Goal: Find specific page/section: Find specific page/section

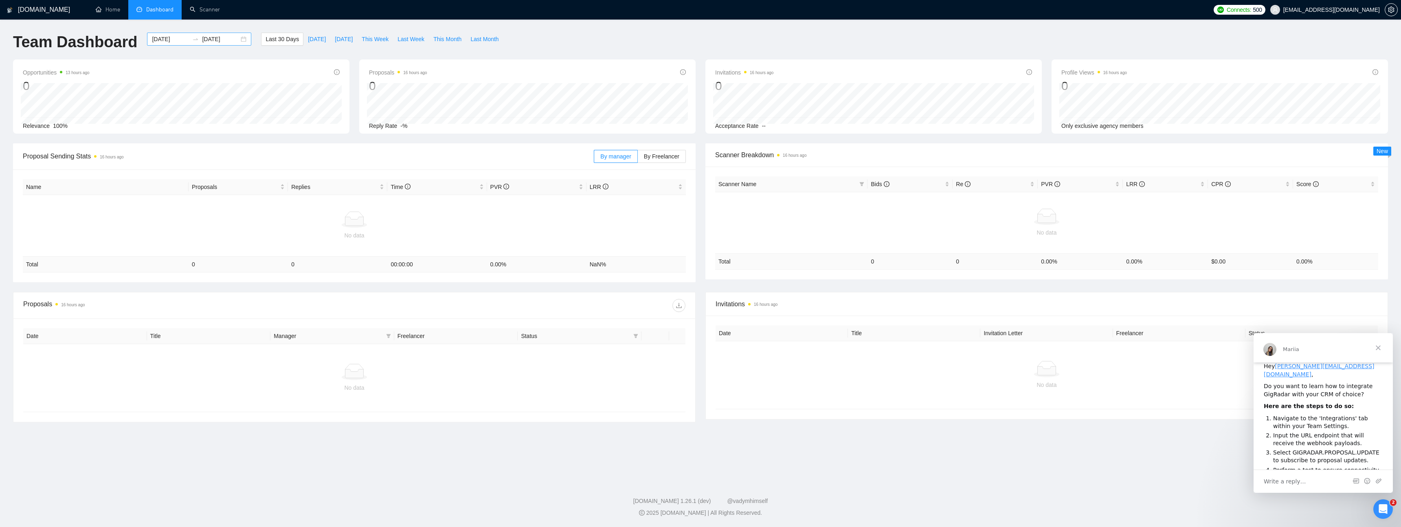
scroll to position [12, 0]
click at [161, 11] on span "Dashboard" at bounding box center [159, 9] width 27 height 7
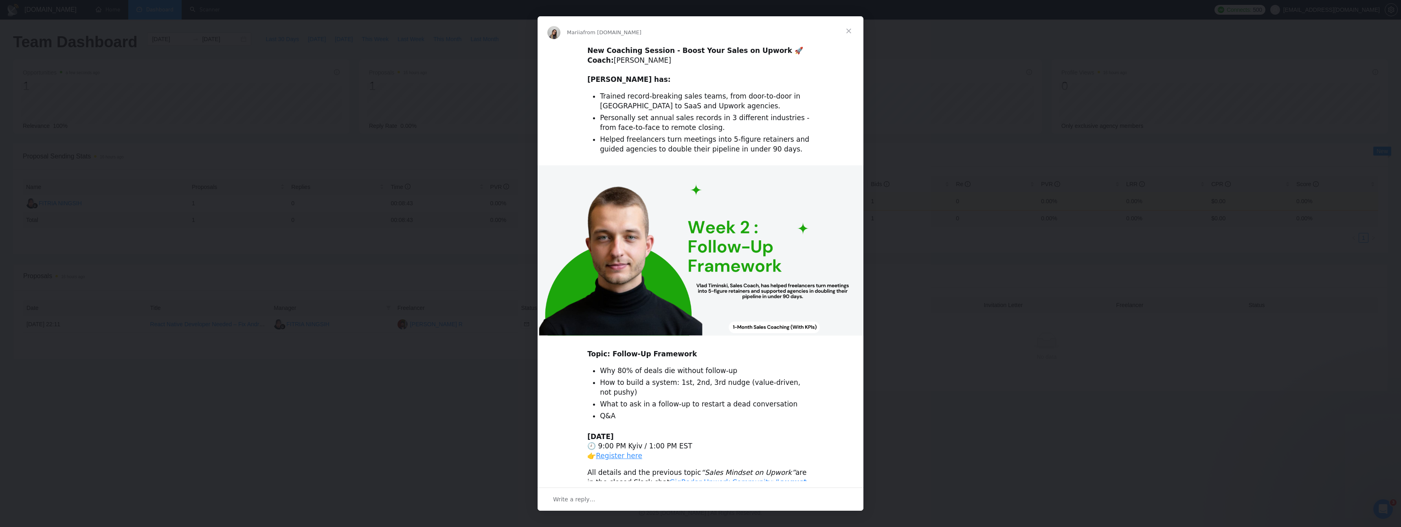
click at [847, 31] on span "Close" at bounding box center [848, 30] width 29 height 29
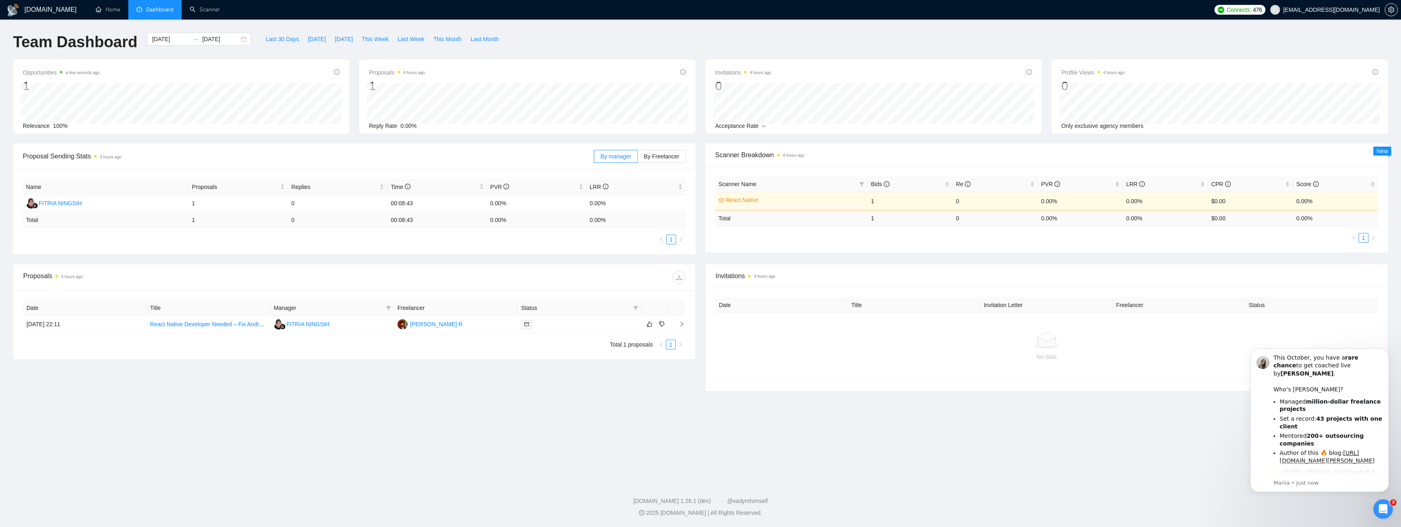
click at [45, 222] on td "Total" at bounding box center [106, 220] width 166 height 16
drag, startPoint x: 185, startPoint y: 200, endPoint x: 624, endPoint y: 230, distance: 439.3
click at [624, 230] on div "Name Proposals Replies Time PVR LRR FITRIA NINGSIH 1 0 00:08:43 0.00% 0.00% Tot…" at bounding box center [354, 211] width 663 height 65
click at [366, 366] on div "Proposals 4 hours ago Date Title Manager Freelancer Status 30 Sep, 2025 22:11 R…" at bounding box center [354, 327] width 692 height 127
click at [681, 325] on icon "right" at bounding box center [682, 324] width 6 height 6
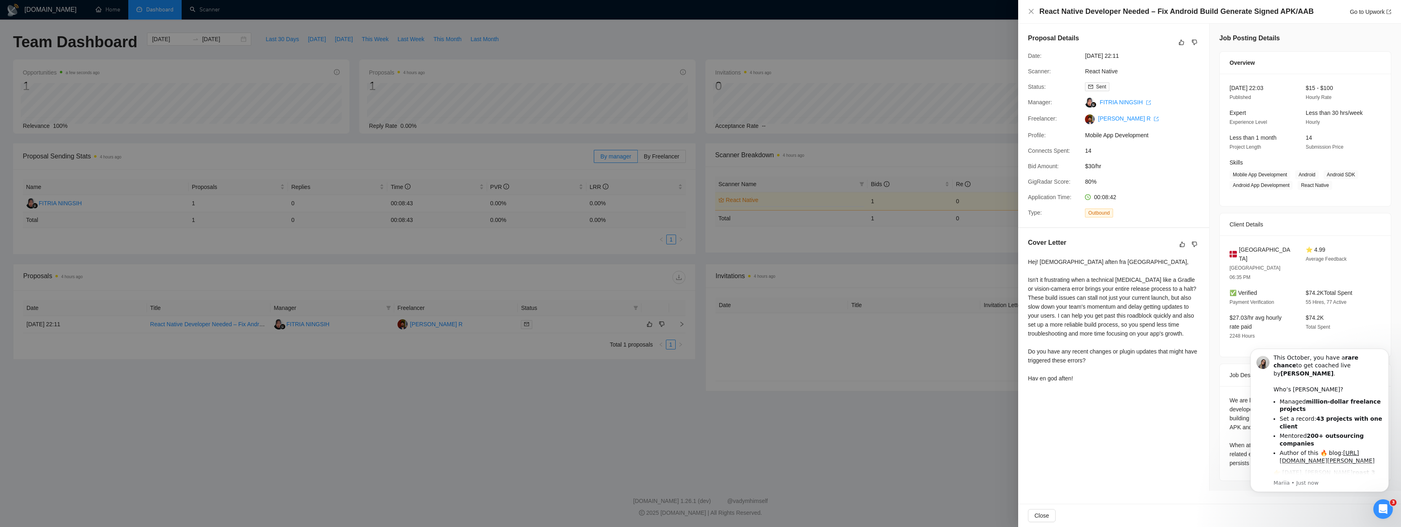
click at [1100, 347] on div "Hej! God aften fra Aarhus, Isn't it frustrating when a technical hiccup like a …" at bounding box center [1113, 319] width 171 height 125
click at [1099, 316] on div "Hej! God aften fra Aarhus, Isn't it frustrating when a technical hiccup like a …" at bounding box center [1113, 319] width 171 height 125
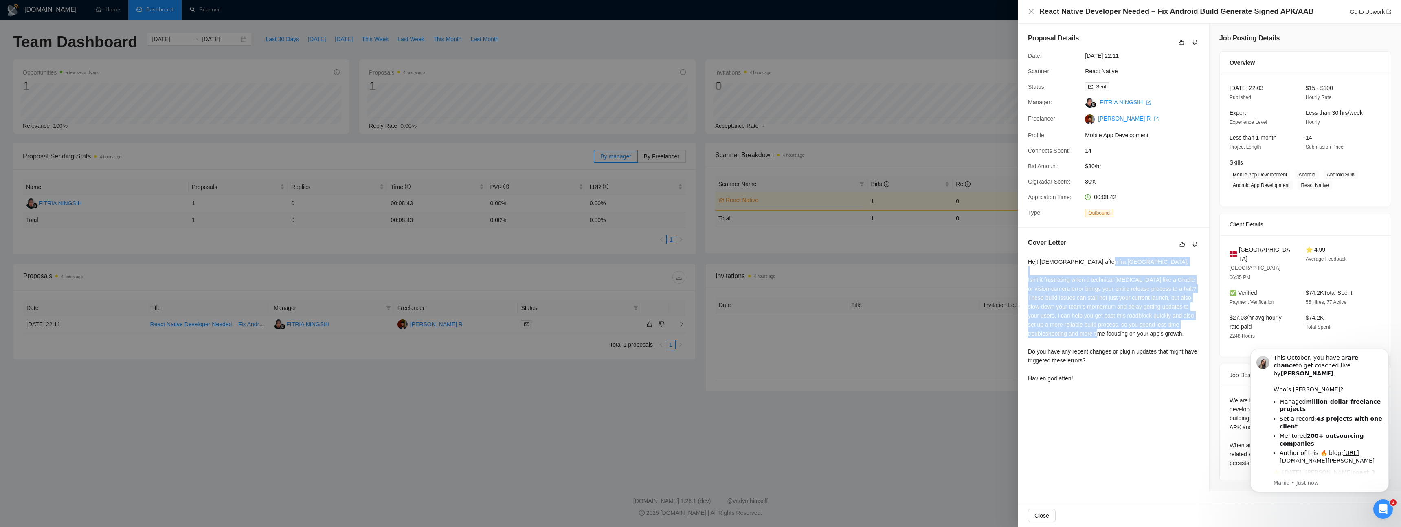
click at [1099, 316] on div "Hej! God aften fra Aarhus, Isn't it frustrating when a technical hiccup like a …" at bounding box center [1113, 319] width 171 height 125
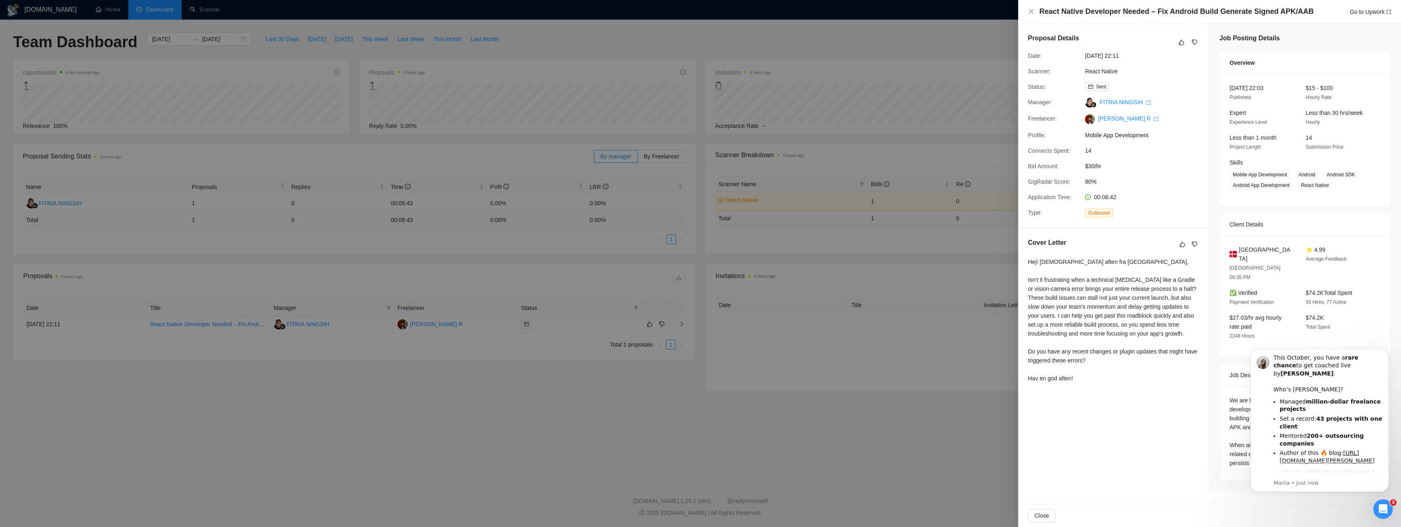
click at [1117, 386] on div "Hej! God aften fra Aarhus, Isn't it frustrating when a technical hiccup like a …" at bounding box center [1113, 321] width 171 height 129
click at [1387, 350] on icon "Dismiss notification" at bounding box center [1387, 351] width 4 height 4
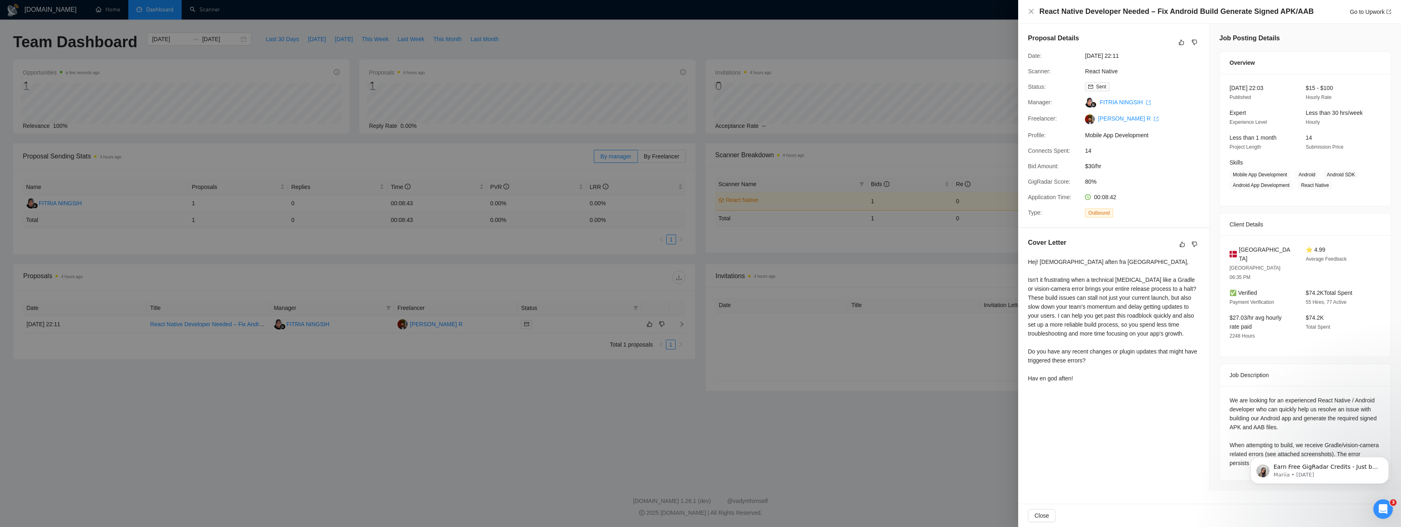
click at [906, 417] on div at bounding box center [700, 263] width 1401 height 527
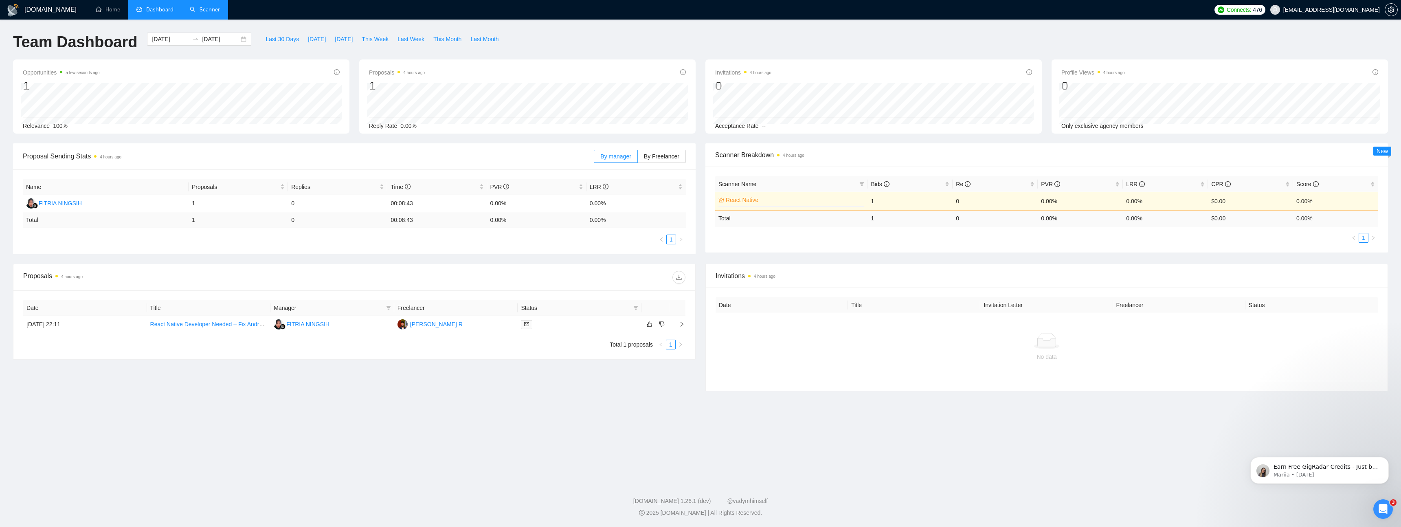
click at [201, 13] on link "Scanner" at bounding box center [205, 9] width 30 height 7
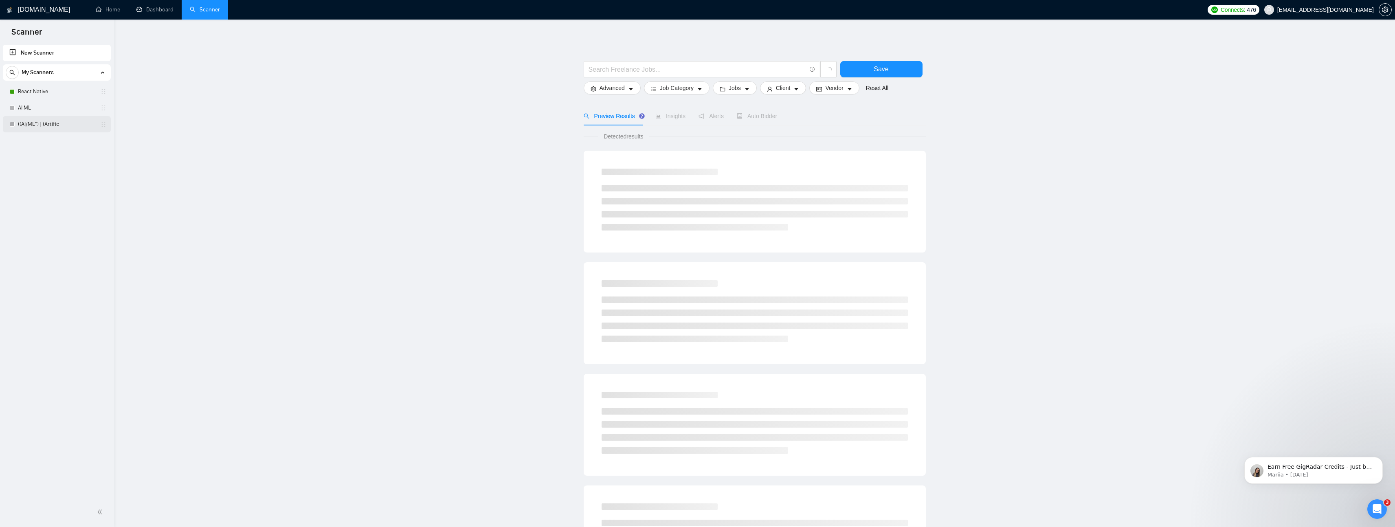
click at [66, 126] on link "((AI/ML*) | (Artific" at bounding box center [56, 124] width 77 height 16
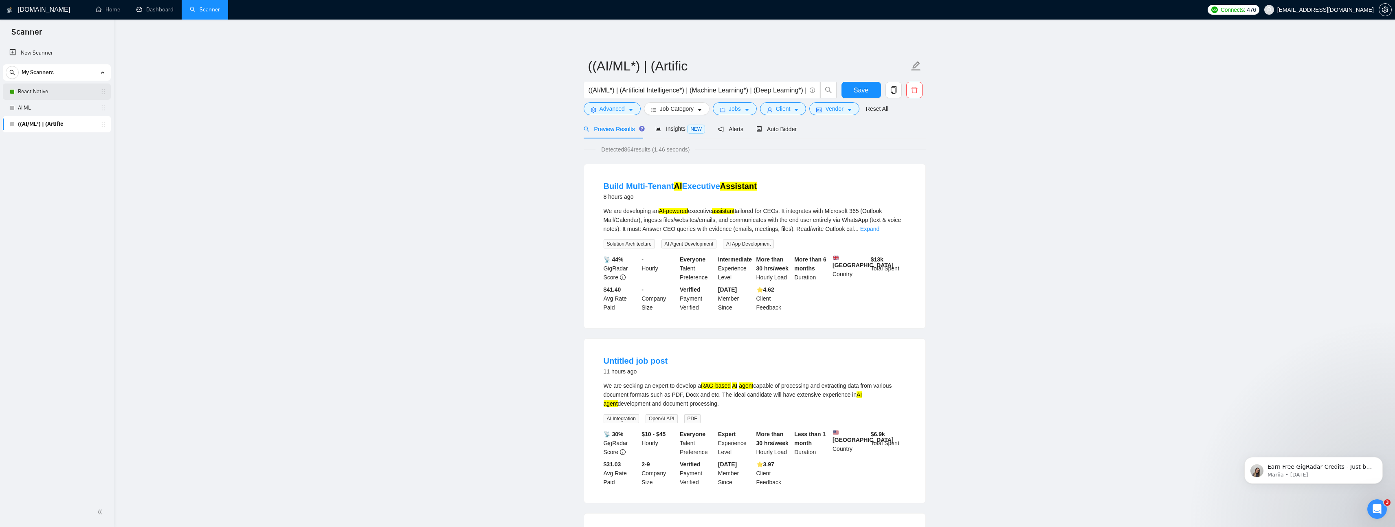
click at [60, 91] on link "React Native" at bounding box center [56, 92] width 77 height 16
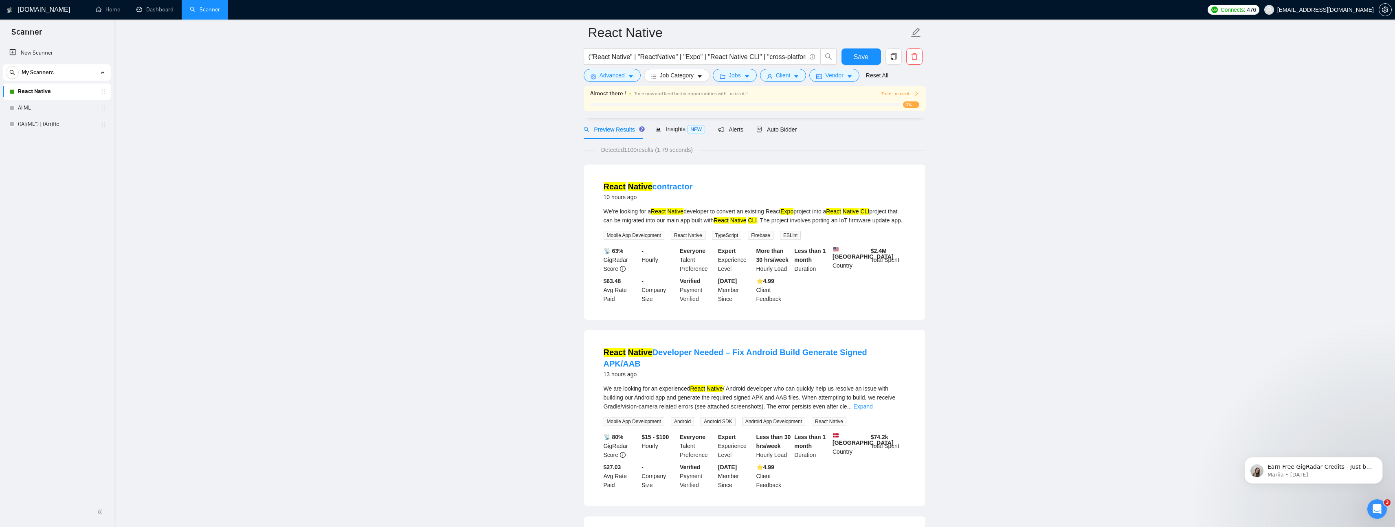
scroll to position [82, 0]
